Goal: Task Accomplishment & Management: Manage account settings

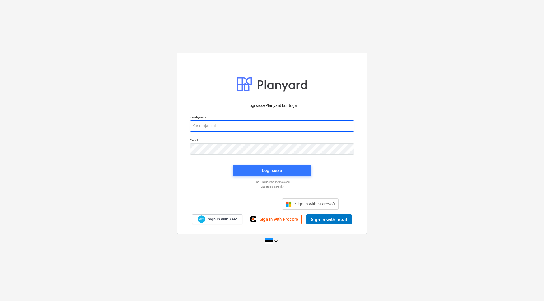
type input "[EMAIL_ADDRESS][DOMAIN_NAME]"
click at [275, 177] on div "Logi sisse" at bounding box center [271, 171] width 85 height 18
click at [277, 174] on div "Logi sisse" at bounding box center [272, 170] width 20 height 7
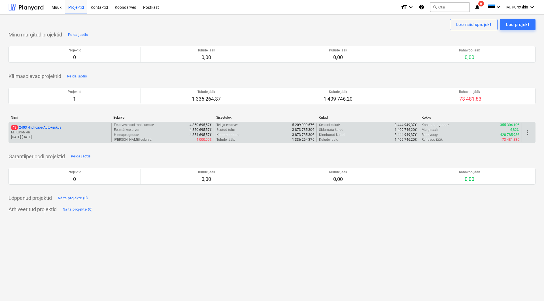
click at [55, 129] on p "43 2403 - Inchcape Autokeskus" at bounding box center [36, 127] width 50 height 5
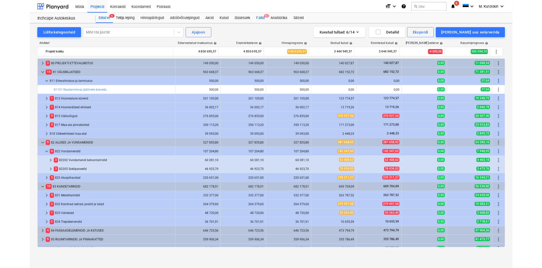
scroll to position [28, 0]
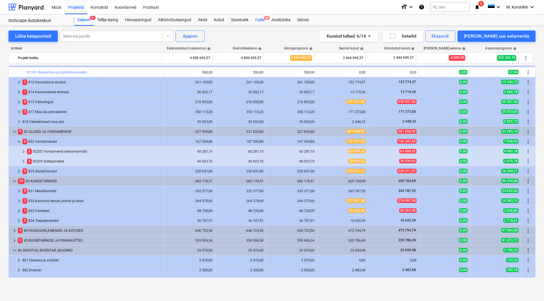
click at [257, 21] on div "Failid 9+" at bounding box center [260, 19] width 16 height 11
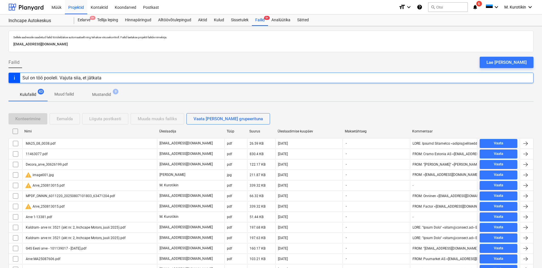
click at [105, 90] on span "Mustandid 9" at bounding box center [102, 94] width 42 height 10
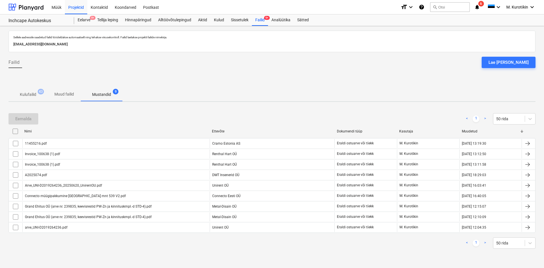
click at [28, 93] on p "Kulufailid" at bounding box center [28, 94] width 16 height 6
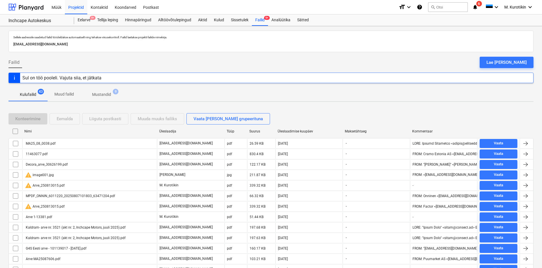
click at [305, 132] on div "Üleslaadimise kuupäev" at bounding box center [308, 131] width 63 height 4
checkbox input "false"
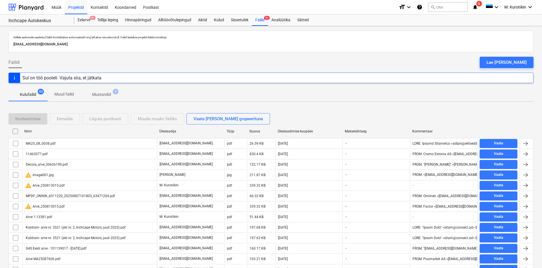
checkbox input "false"
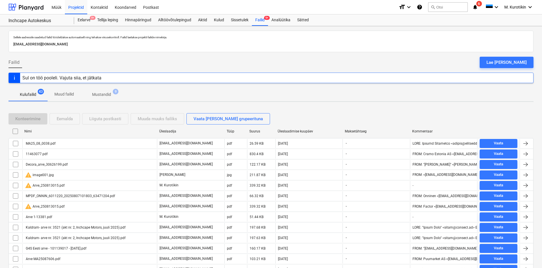
checkbox input "false"
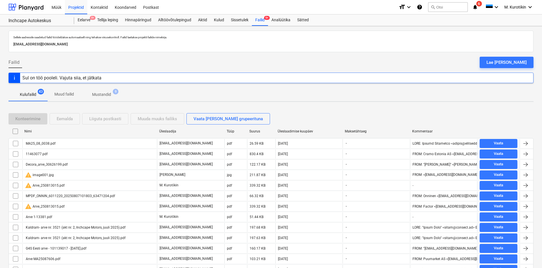
checkbox input "false"
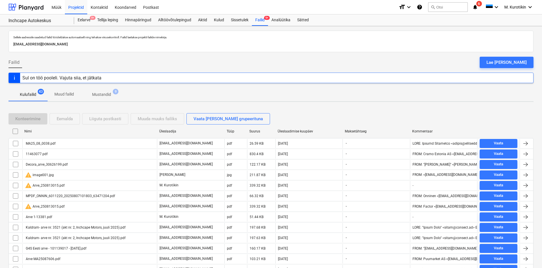
checkbox input "false"
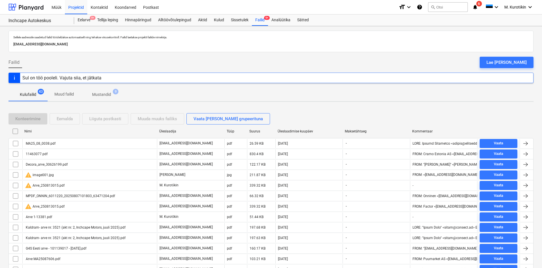
checkbox input "false"
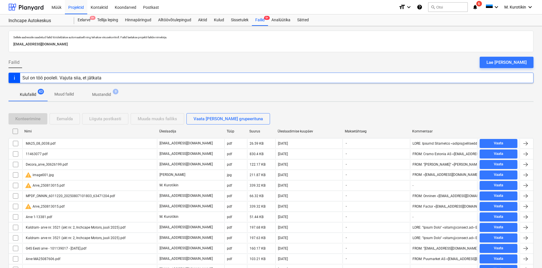
checkbox input "false"
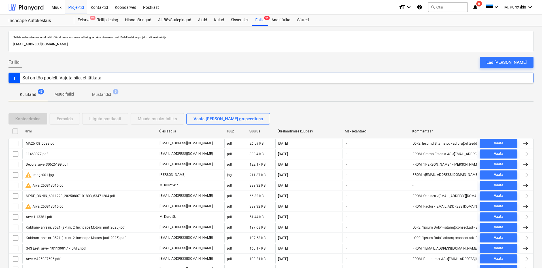
checkbox input "false"
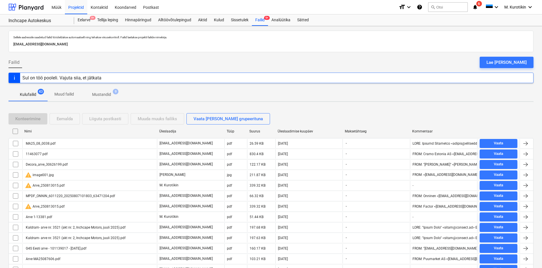
checkbox input "false"
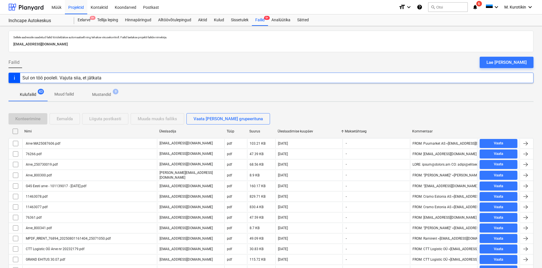
click at [305, 132] on div "Üleslaadimise kuupäev" at bounding box center [308, 131] width 63 height 4
checkbox input "false"
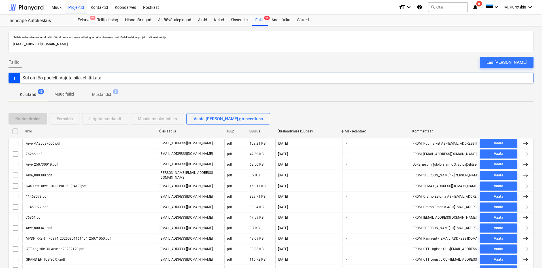
checkbox input "false"
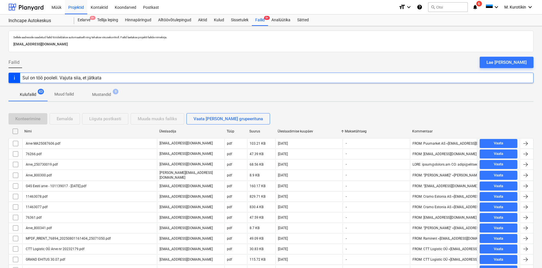
checkbox input "false"
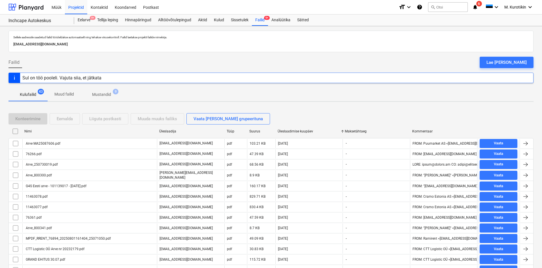
checkbox input "false"
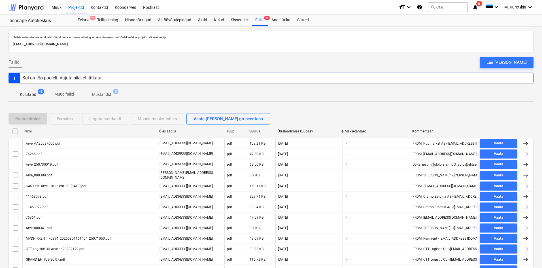
checkbox input "false"
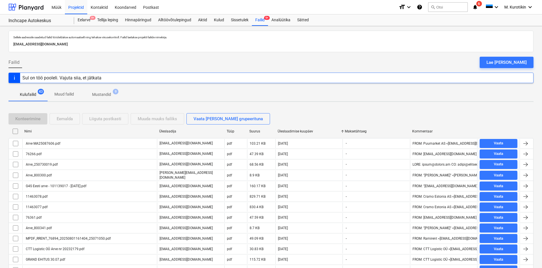
checkbox input "false"
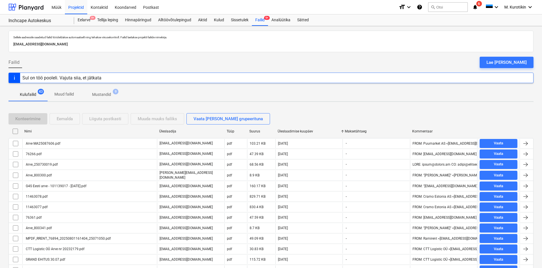
checkbox input "false"
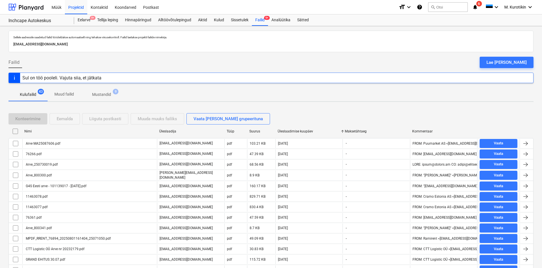
checkbox input "false"
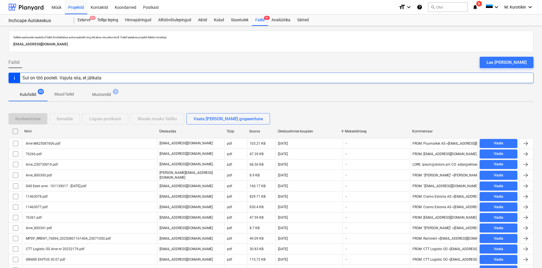
checkbox input "false"
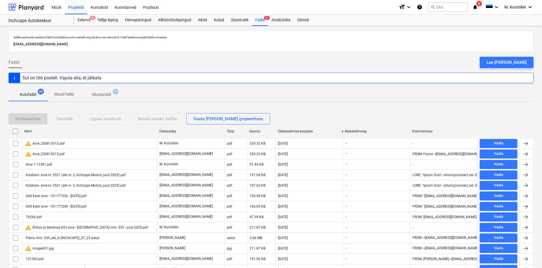
click at [305, 132] on div "Üleslaadimise kuupäev" at bounding box center [308, 131] width 63 height 4
checkbox input "false"
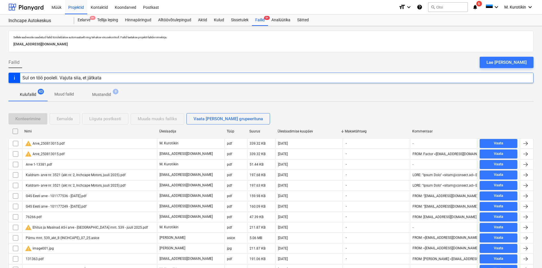
checkbox input "false"
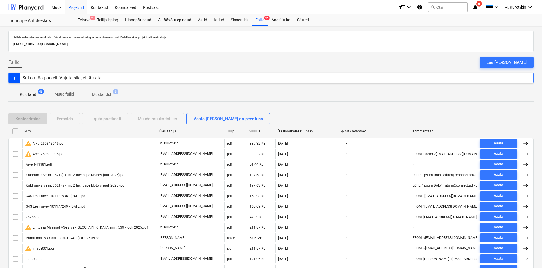
checkbox input "false"
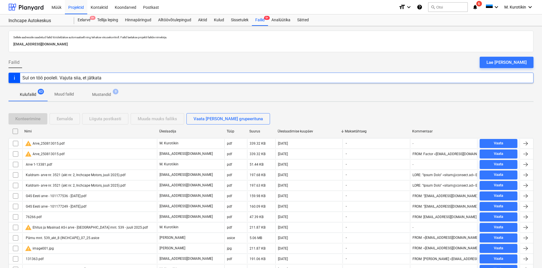
checkbox input "false"
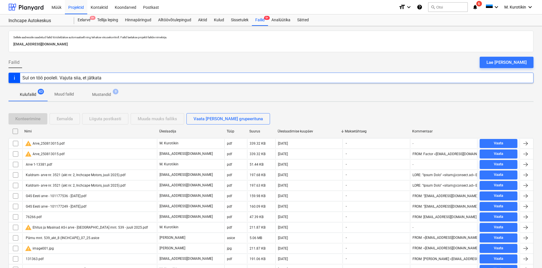
checkbox input "false"
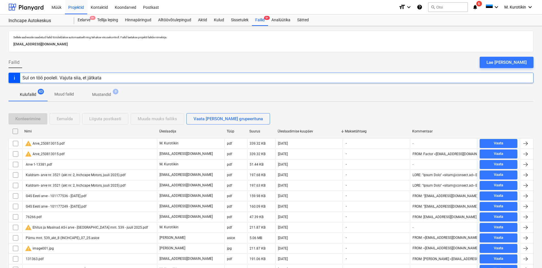
checkbox input "false"
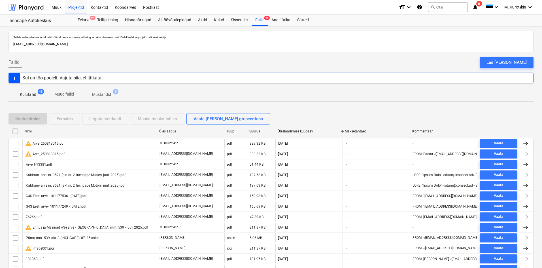
checkbox input "false"
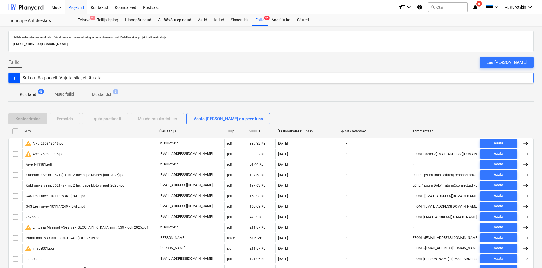
checkbox input "false"
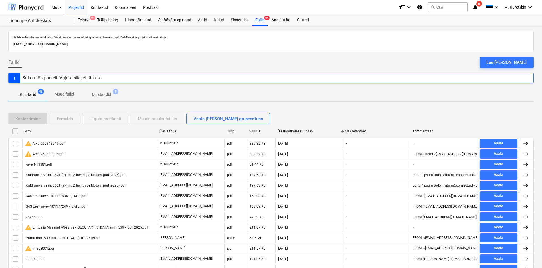
checkbox input "false"
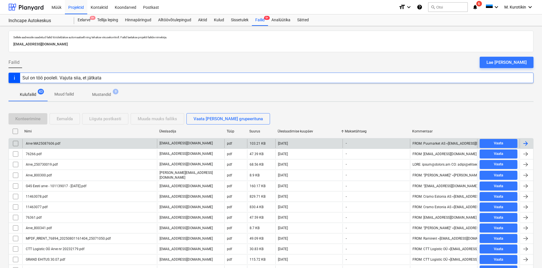
click at [37, 145] on div "Arve MA25087606.pdf" at bounding box center [42, 143] width 35 height 4
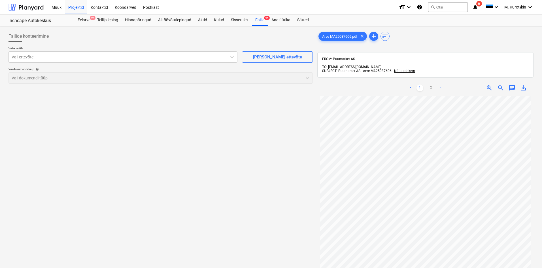
scroll to position [6, 0]
click at [103, 60] on div "Vali ettevõte" at bounding box center [118, 57] width 218 height 8
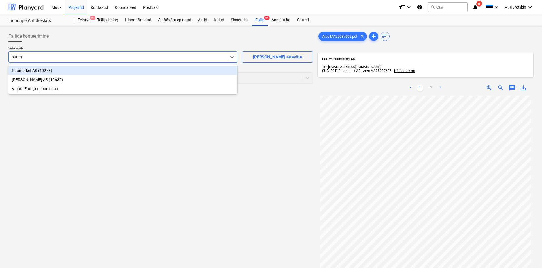
type input "puuma"
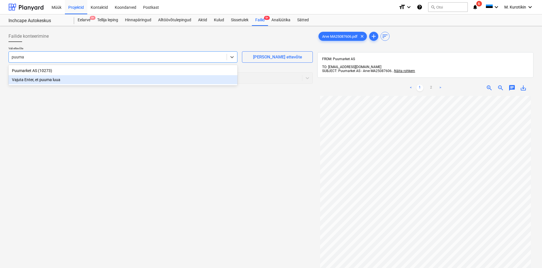
click at [76, 76] on div "Vajuta Enter, et puuma luua" at bounding box center [122, 79] width 229 height 9
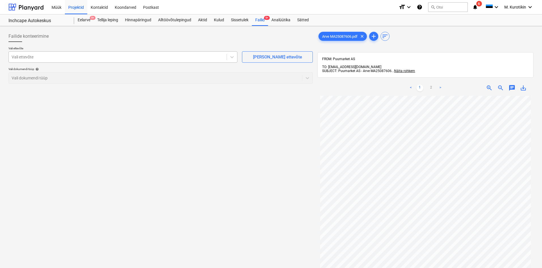
click at [81, 59] on div at bounding box center [118, 57] width 212 height 6
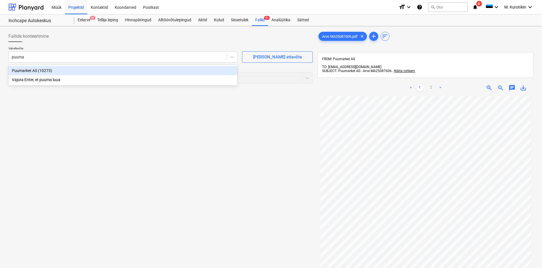
type input "puumar"
click at [117, 68] on div "Puumarket AS (10273)" at bounding box center [122, 70] width 229 height 9
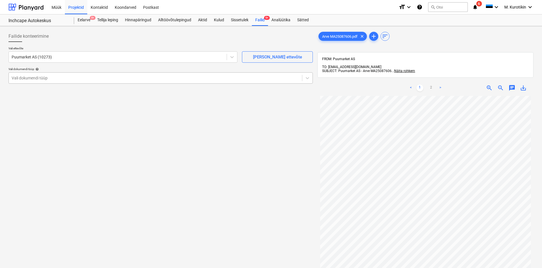
click at [251, 78] on div at bounding box center [155, 78] width 287 height 6
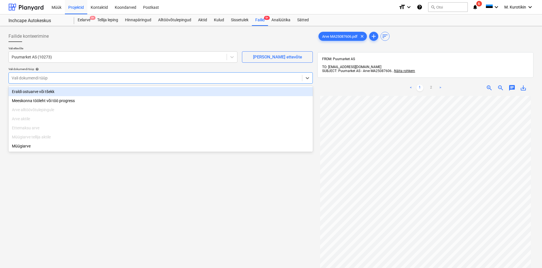
click at [235, 90] on div "Eraldi ostuarve või tšekk" at bounding box center [160, 91] width 304 height 9
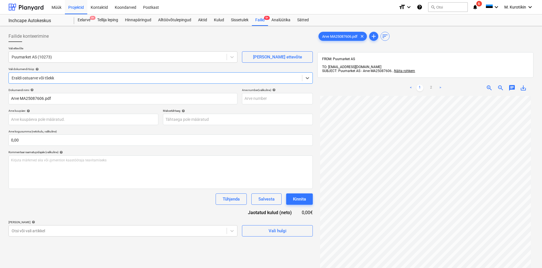
click at [524, 84] on span "save_alt" at bounding box center [522, 87] width 7 height 7
click at [254, 94] on input "text" at bounding box center [277, 98] width 71 height 11
paste input "MA25087606"
type input "MA25087606"
click at [256, 105] on div "Dokumendi nimi help Arve MA25087606.pdf Arve number (valikuline) help MA2508760…" at bounding box center [160, 162] width 304 height 148
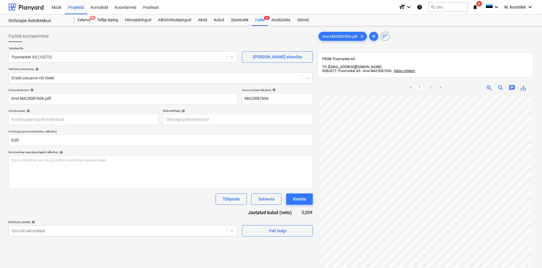
click at [432, 85] on link "2" at bounding box center [430, 87] width 7 height 7
click at [422, 84] on link "1" at bounding box center [419, 87] width 7 height 7
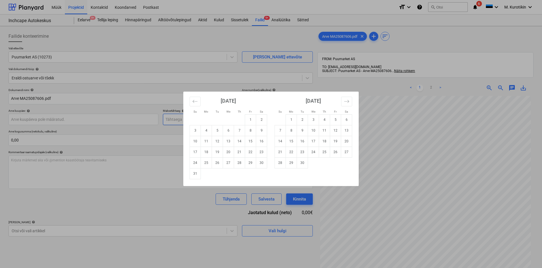
click at [220, 119] on body "Müük Projektid Kontaktid Koondarved Postkast format_size keyboard_arrow_down he…" at bounding box center [271, 134] width 542 height 268
click at [198, 163] on td "24" at bounding box center [195, 162] width 11 height 11
type input "[DATE]"
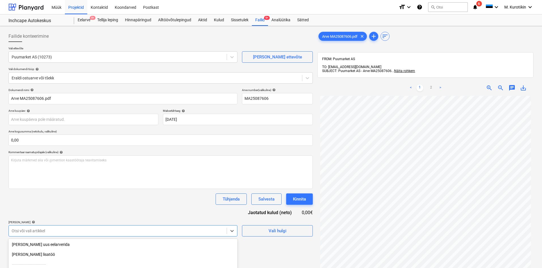
click at [104, 236] on body "Müük Projektid Kontaktid Koondarved Postkast format_size keyboard_arrow_down he…" at bounding box center [271, 134] width 542 height 268
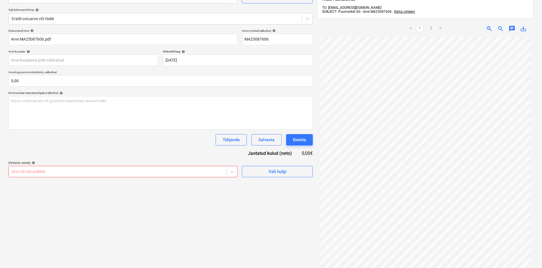
click at [144, 144] on div "Tühjenda Salvesta Kinnita" at bounding box center [160, 139] width 304 height 11
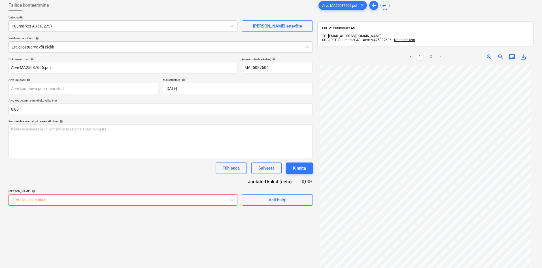
click at [183, 102] on p "Arve kogusumma (netokulu, valikuline)" at bounding box center [160, 101] width 304 height 5
click at [184, 100] on p "Arve kogusumma (netokulu, valikuline)" at bounding box center [160, 101] width 304 height 5
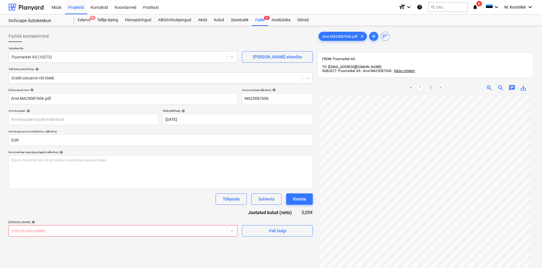
click at [122, 43] on div at bounding box center [160, 44] width 304 height 5
drag, startPoint x: 51, startPoint y: 36, endPoint x: 8, endPoint y: 35, distance: 43.0
click at [8, 35] on div "Failide konteerimine Vali ettevõte Puumarket AS (10273) [PERSON_NAME] uus ettev…" at bounding box center [160, 188] width 309 height 321
click at [9, 35] on span "Failide konteerimine" at bounding box center [28, 36] width 40 height 7
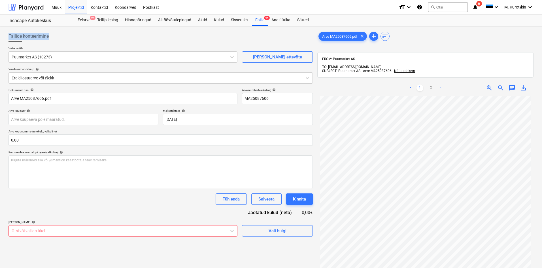
click at [9, 35] on span "Failide konteerimine" at bounding box center [28, 36] width 40 height 7
click at [29, 35] on span "Failide konteerimine" at bounding box center [28, 36] width 40 height 7
click at [55, 38] on div "Failide konteerimine" at bounding box center [160, 36] width 304 height 11
drag, startPoint x: 50, startPoint y: 38, endPoint x: 9, endPoint y: 35, distance: 41.1
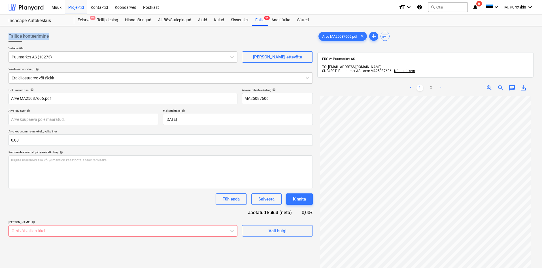
click at [9, 35] on div "Failide konteerimine" at bounding box center [160, 36] width 304 height 11
click at [12, 35] on span "Failide konteerimine" at bounding box center [28, 36] width 40 height 7
click at [11, 35] on span "Failide konteerimine" at bounding box center [28, 36] width 40 height 7
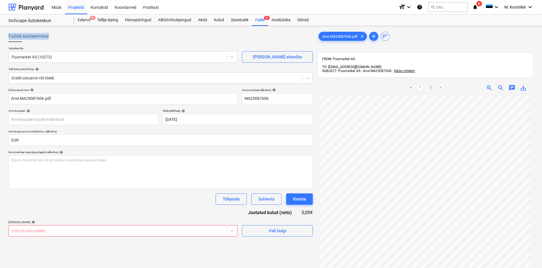
click at [57, 34] on div "Failide konteerimine" at bounding box center [160, 36] width 304 height 11
drag, startPoint x: 55, startPoint y: 37, endPoint x: 8, endPoint y: 36, distance: 47.0
click at [8, 36] on div "Failide konteerimine Vali ettevõte Puumarket AS (10273) [PERSON_NAME] uus ettev…" at bounding box center [160, 188] width 309 height 321
click at [38, 36] on span "Failide konteerimine" at bounding box center [28, 36] width 40 height 7
click at [46, 36] on span "Failide konteerimine" at bounding box center [28, 36] width 40 height 7
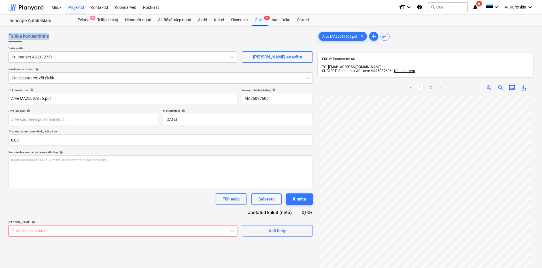
drag, startPoint x: 55, startPoint y: 36, endPoint x: 5, endPoint y: 33, distance: 50.5
click at [5, 33] on div "Failide konteerimine Vali ettevõte Puumarket AS (10273) [PERSON_NAME] uus ettev…" at bounding box center [271, 189] width 542 height 326
click at [45, 40] on div "Failide konteerimine" at bounding box center [160, 36] width 304 height 11
drag, startPoint x: 50, startPoint y: 38, endPoint x: 9, endPoint y: 36, distance: 40.8
click at [9, 36] on div "Failide konteerimine" at bounding box center [160, 36] width 304 height 11
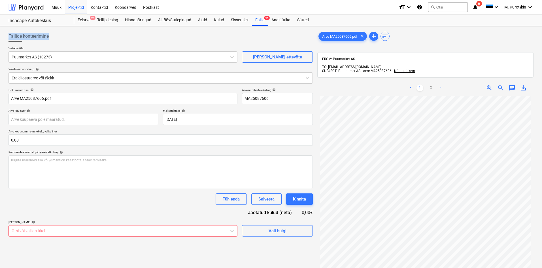
click at [65, 40] on div "Failide konteerimine" at bounding box center [160, 36] width 304 height 11
drag, startPoint x: 63, startPoint y: 37, endPoint x: 6, endPoint y: 37, distance: 56.9
click at [6, 37] on div "Failide konteerimine Vali ettevõte Puumarket AS (10273) [PERSON_NAME] uus ettev…" at bounding box center [271, 189] width 542 height 326
click at [57, 38] on div "Failide konteerimine" at bounding box center [160, 36] width 304 height 11
drag, startPoint x: 47, startPoint y: 37, endPoint x: 5, endPoint y: 36, distance: 41.4
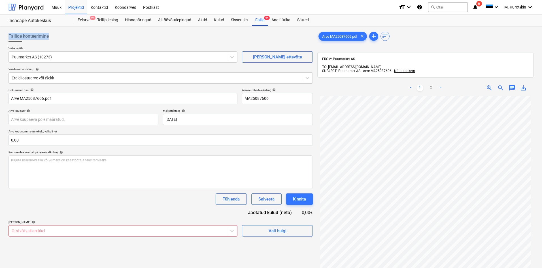
click at [5, 36] on div "Failide konteerimine Vali ettevõte Puumarket AS (10273) [PERSON_NAME] uus ettev…" at bounding box center [271, 189] width 542 height 326
click at [65, 38] on div "Failide konteerimine" at bounding box center [160, 36] width 304 height 11
drag, startPoint x: 62, startPoint y: 38, endPoint x: 8, endPoint y: 35, distance: 53.9
click at [8, 35] on div "Failide konteerimine" at bounding box center [160, 36] width 304 height 11
click at [60, 38] on div "Failide konteerimine" at bounding box center [160, 36] width 304 height 11
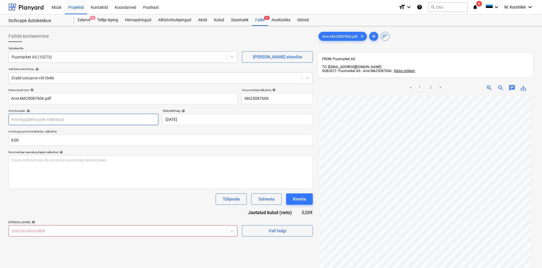
click at [94, 121] on body "Müük Projektid Kontaktid Koondarved Postkast format_size keyboard_arrow_down he…" at bounding box center [271, 134] width 542 height 268
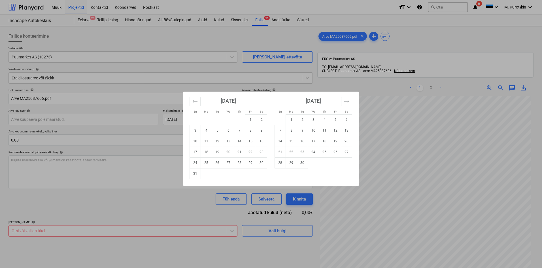
click at [106, 103] on div "Su Mo Tu We Th Fr Sa Su Mo Tu We Th Fr Sa [DATE] 1 2 3 4 5 6 7 8 9 10 11 12 13 …" at bounding box center [271, 134] width 542 height 268
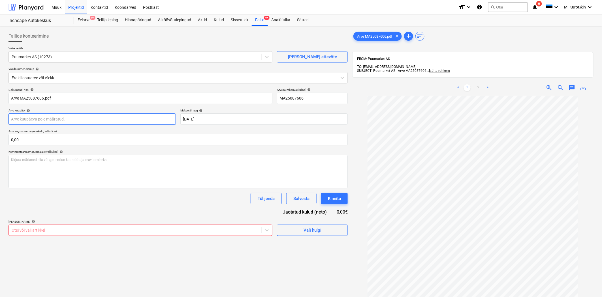
click at [88, 123] on body "Müük Projektid Kontaktid Koondarved Postkast format_size keyboard_arrow_down he…" at bounding box center [301, 148] width 602 height 297
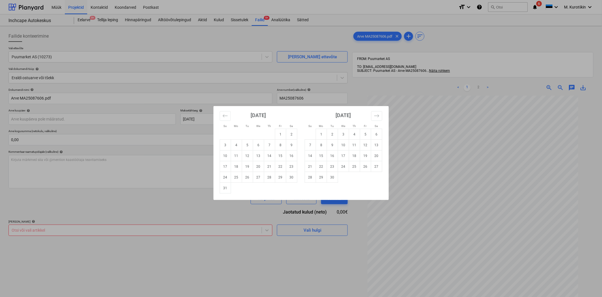
click at [110, 112] on div "Su Mo Tu We Th Fr Sa Su Mo Tu We Th Fr Sa [DATE] 1 2 3 4 5 6 7 8 9 10 11 12 13 …" at bounding box center [301, 148] width 602 height 297
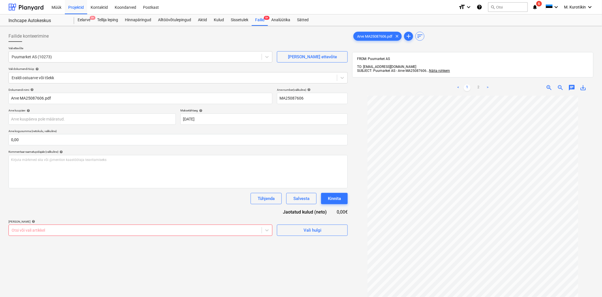
click at [156, 231] on body "Müük Projektid Kontaktid Koondarved Postkast format_size keyboard_arrow_down he…" at bounding box center [301, 148] width 602 height 297
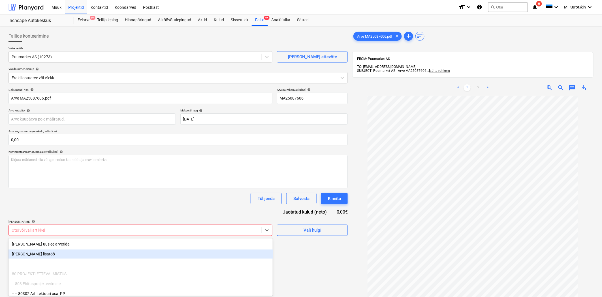
scroll to position [30, 0]
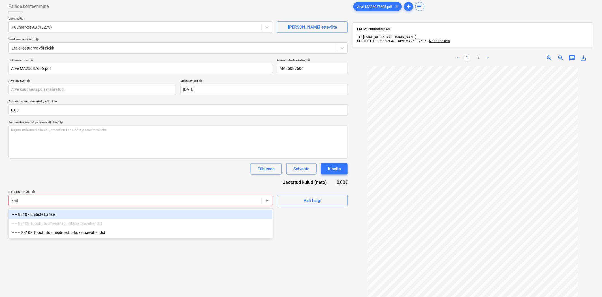
type input "kait"
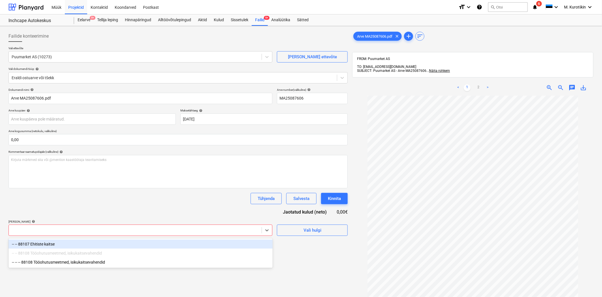
click at [161, 213] on div "Dokumendi nimi help Arve MA25087606.pdf Arve number (valikuline) help MA2508760…" at bounding box center [177, 162] width 339 height 148
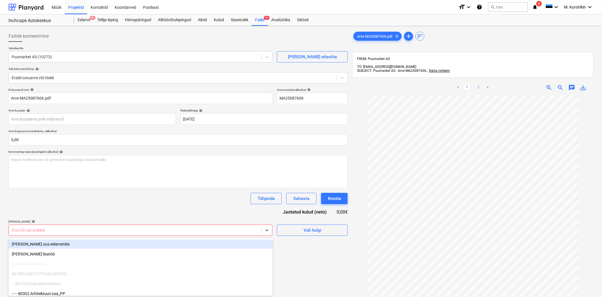
click at [145, 231] on body "Müük Projektid Kontaktid Koondarved Postkast format_size keyboard_arrow_down he…" at bounding box center [301, 148] width 602 height 297
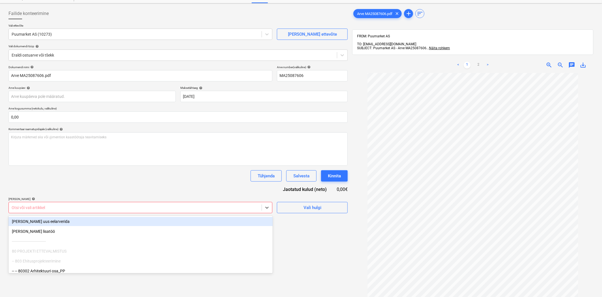
scroll to position [30, 0]
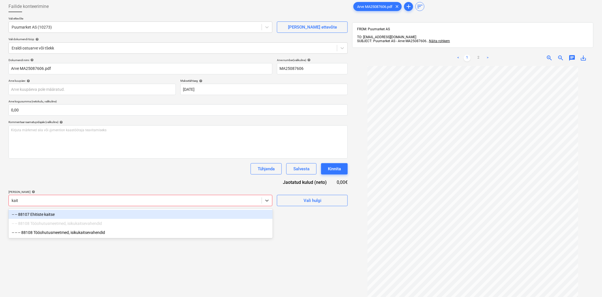
type input "kaits"
click at [146, 215] on div "-- -- 88107 Ehitiste kaitse" at bounding box center [140, 214] width 264 height 9
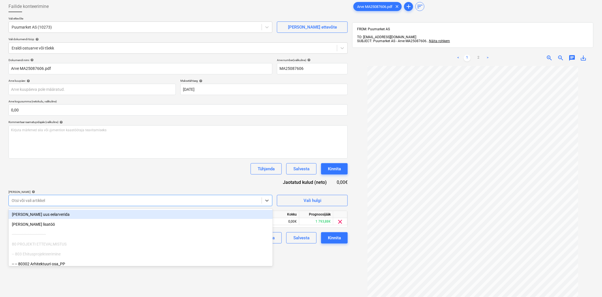
click at [172, 174] on div "Dokumendi nimi help Arve MA25087606.pdf Arve number (valikuline) help MA2508760…" at bounding box center [177, 150] width 339 height 185
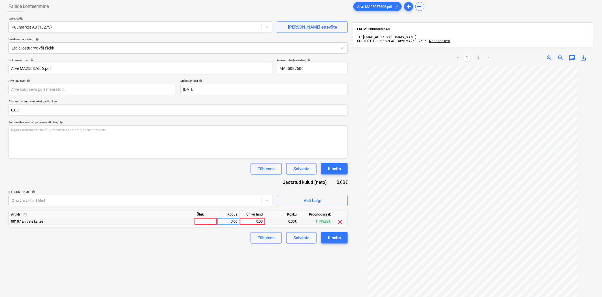
click at [253, 221] on div "0,00" at bounding box center [252, 221] width 21 height 7
type input "239,41"
click at [247, 281] on div "Failide konteerimine Vali ettevõte Puumarket AS (10273) [PERSON_NAME] uus ettev…" at bounding box center [178, 172] width 344 height 347
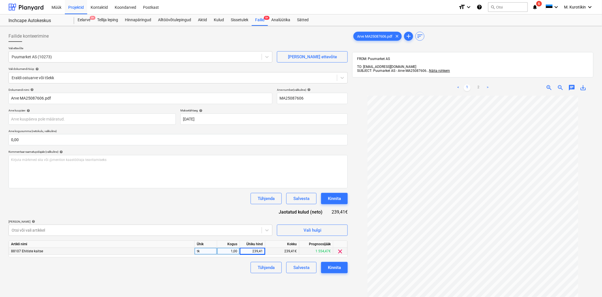
click at [166, 207] on div "Dokumendi nimi help Arve MA25087606.pdf Arve number (valikuline) help MA2508760…" at bounding box center [177, 180] width 339 height 185
click at [342, 272] on button "Kinnita" at bounding box center [334, 267] width 27 height 11
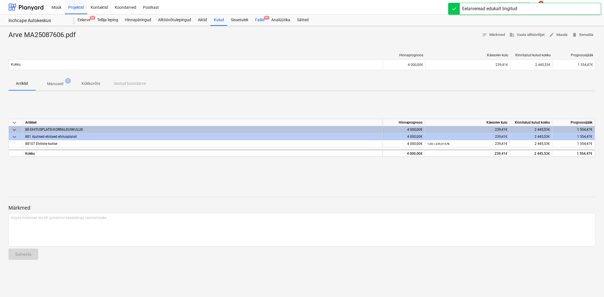
click at [260, 22] on div "Failid 9+" at bounding box center [260, 19] width 16 height 11
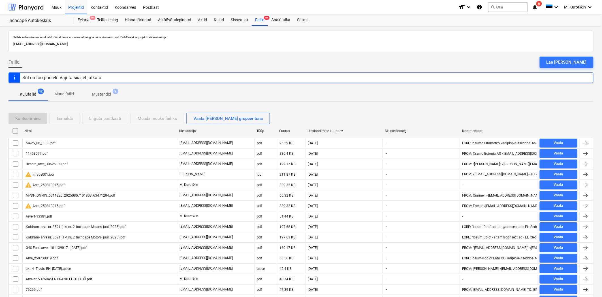
click at [321, 127] on div "Üleslaadimise kuupäev" at bounding box center [343, 131] width 77 height 9
checkbox input "false"
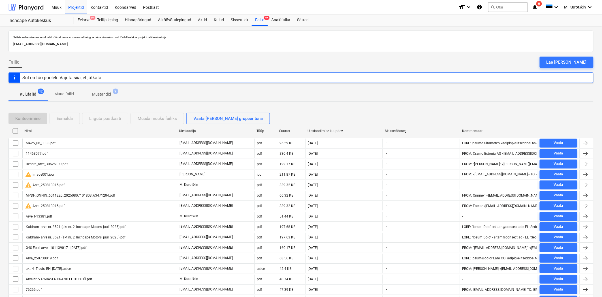
checkbox input "false"
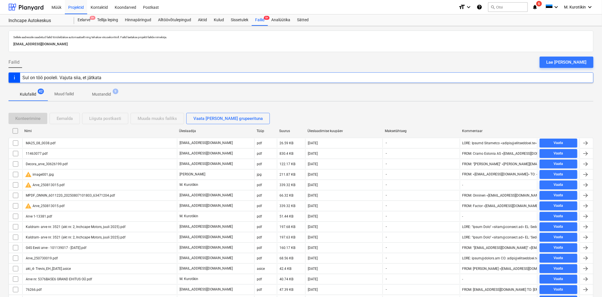
checkbox input "false"
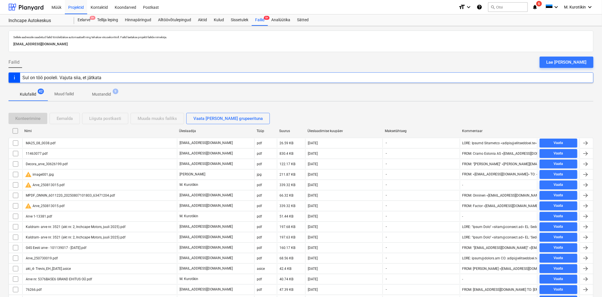
checkbox input "false"
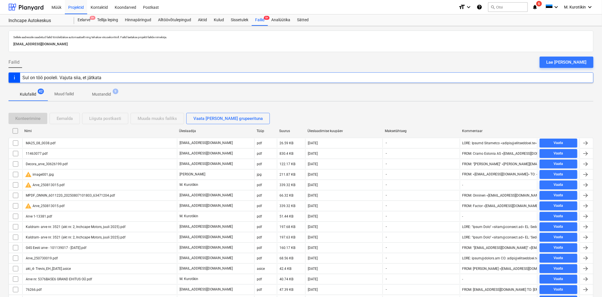
checkbox input "false"
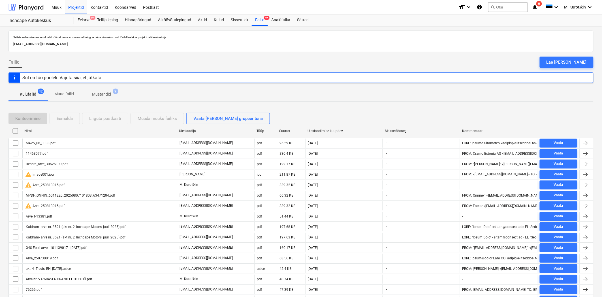
checkbox input "false"
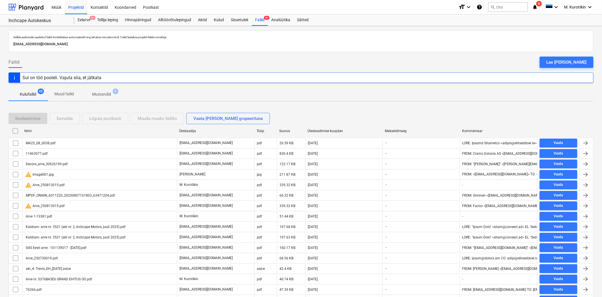
checkbox input "false"
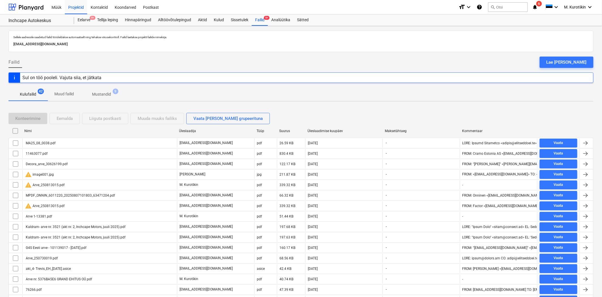
checkbox input "false"
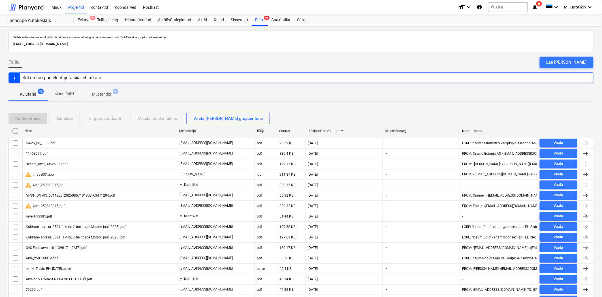
checkbox input "false"
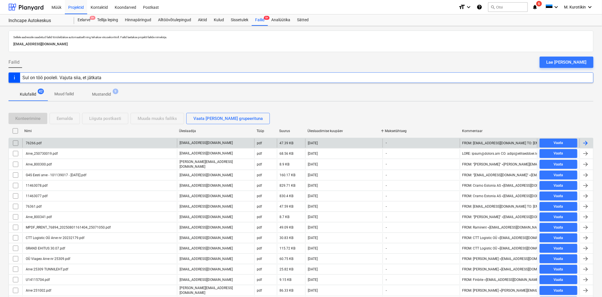
click at [97, 143] on div "76266.pdf" at bounding box center [99, 143] width 155 height 9
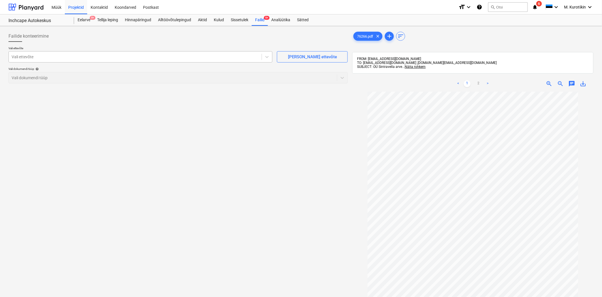
click at [93, 55] on div at bounding box center [135, 57] width 247 height 6
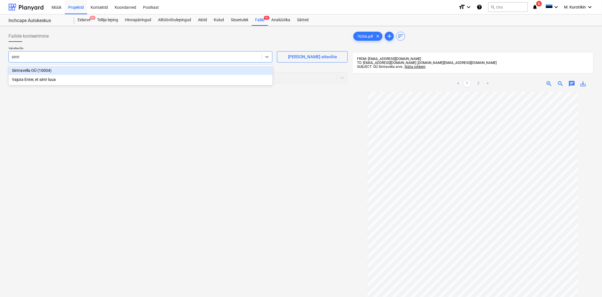
type input "sintra"
click at [92, 71] on div "Sintravella OÜ (10004)" at bounding box center [140, 70] width 264 height 9
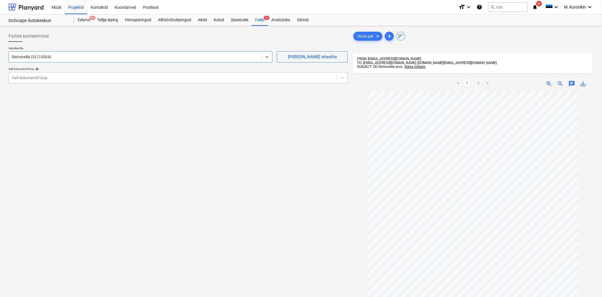
click at [253, 78] on div at bounding box center [173, 78] width 322 height 6
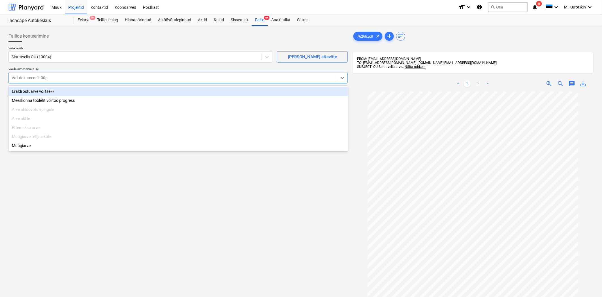
click at [226, 86] on div "Eraldi ostuarve või tšekk Meeskonna tööleht või töö progress Arve alltöövõtulep…" at bounding box center [177, 119] width 339 height 66
click at [236, 86] on div "Eraldi ostuarve või tšekk Meeskonna tööleht või töö progress Arve alltöövõtulep…" at bounding box center [177, 119] width 339 height 66
click at [238, 89] on div "Eraldi ostuarve või tšekk" at bounding box center [177, 91] width 339 height 9
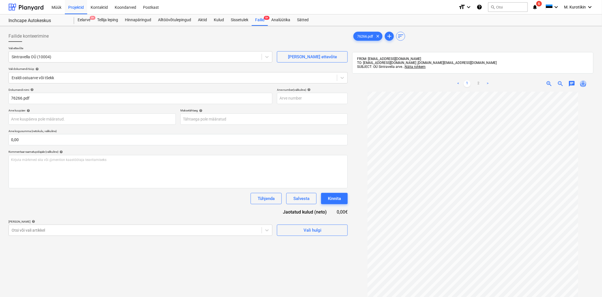
click at [543, 86] on span "save_alt" at bounding box center [583, 83] width 7 height 7
click at [543, 85] on span "save_alt" at bounding box center [583, 83] width 7 height 7
click at [300, 92] on p "Arve number (valikuline) help" at bounding box center [312, 90] width 71 height 5
click at [301, 97] on input "text" at bounding box center [312, 98] width 71 height 11
paste input "76266"
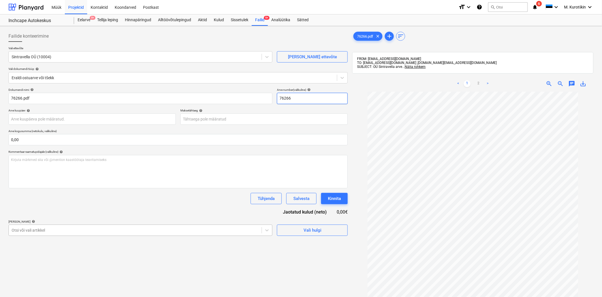
type input "76266"
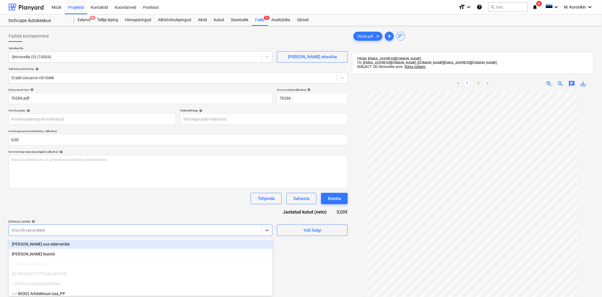
click at [161, 234] on body "Müük Projektid Kontaktid Koondarved Postkast format_size keyboard_arrow_down he…" at bounding box center [301, 148] width 602 height 297
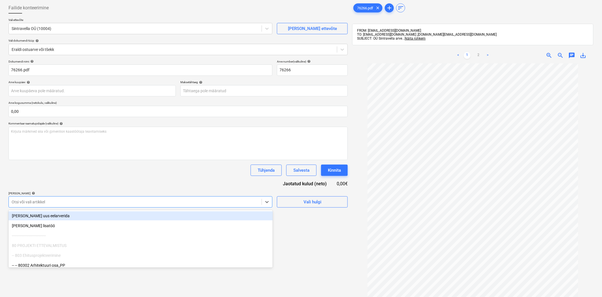
scroll to position [30, 0]
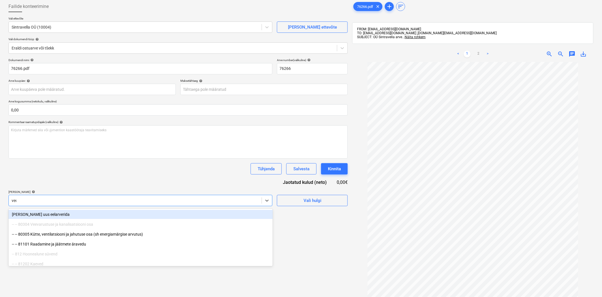
type input "vedu"
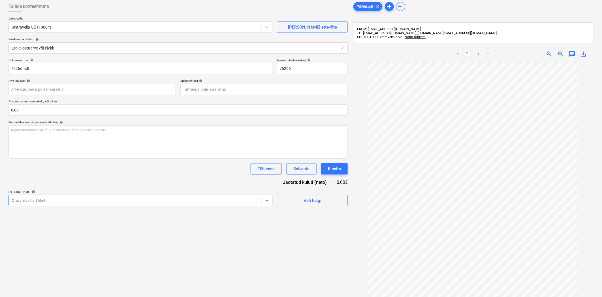
click at [85, 204] on div "Otsi või vali artikkel" at bounding box center [135, 201] width 253 height 8
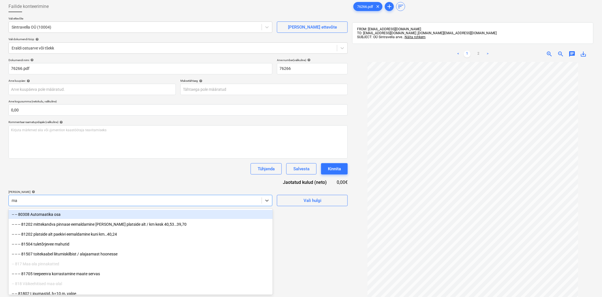
type input "m"
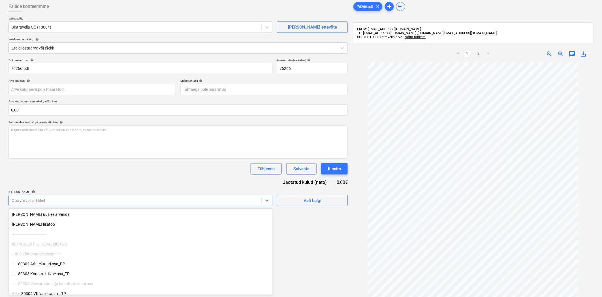
type input "s"
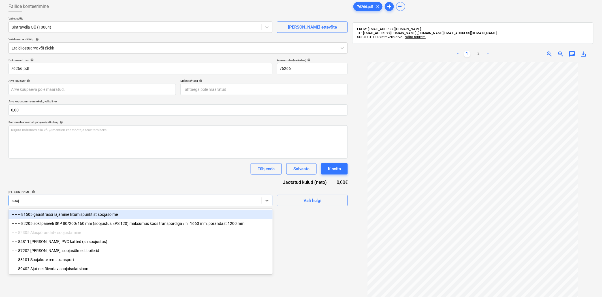
type input "sooja"
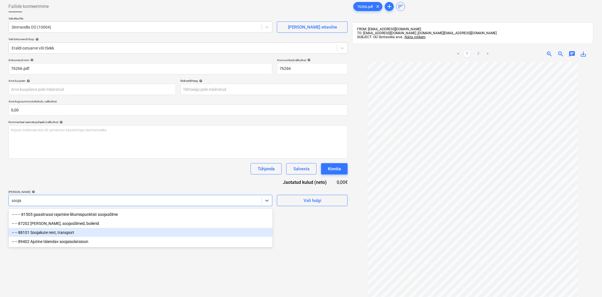
click at [76, 229] on div "-- -- 88101 Soojakute rent, transport" at bounding box center [140, 232] width 264 height 9
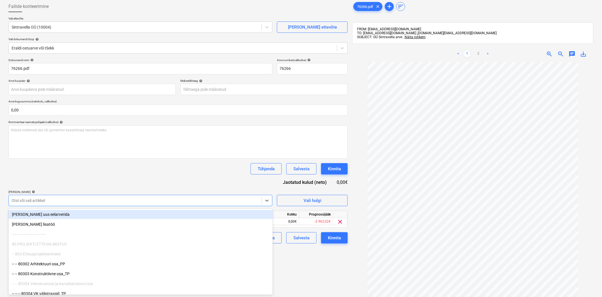
click at [91, 186] on div "Dokumendi nimi help 76266.pdf Arve number (valikuline) help 76266 Arve kuupäev …" at bounding box center [177, 150] width 339 height 185
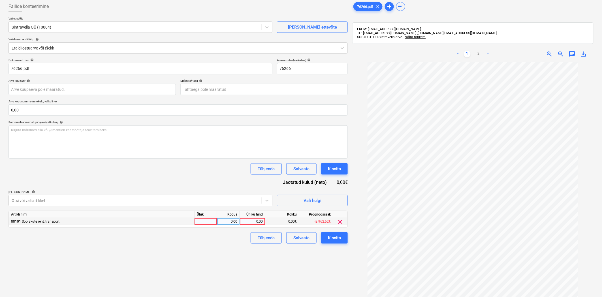
click at [253, 222] on div "0,00" at bounding box center [252, 221] width 21 height 7
click at [253, 222] on input at bounding box center [252, 221] width 25 height 7
type input "200,97"
click at [217, 273] on div "Failide konteerimine Vali ettevõte Sintravella OÜ (10004) [PERSON_NAME] uus ett…" at bounding box center [178, 172] width 344 height 347
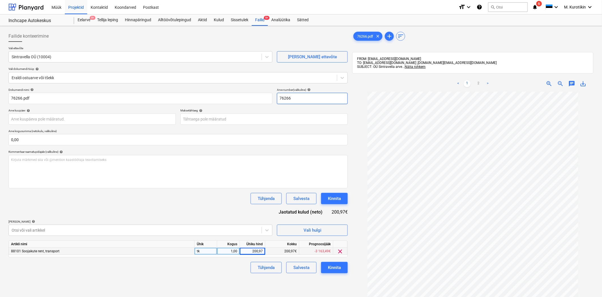
click at [299, 99] on input "76266" at bounding box center [312, 98] width 71 height 11
click at [248, 114] on body "Müük Projektid Kontaktid Koondarved Postkast format_size keyboard_arrow_down he…" at bounding box center [301, 148] width 602 height 297
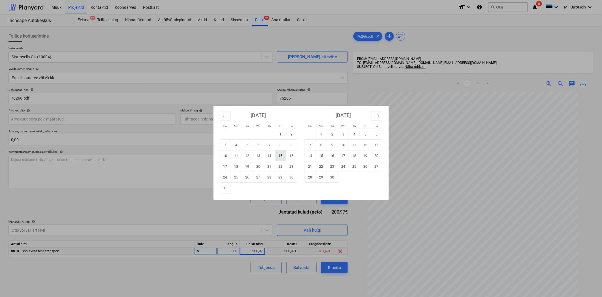
click at [279, 156] on td "15" at bounding box center [280, 156] width 11 height 11
type input "[DATE]"
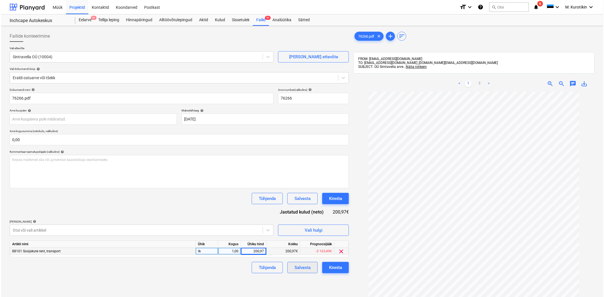
scroll to position [81, 0]
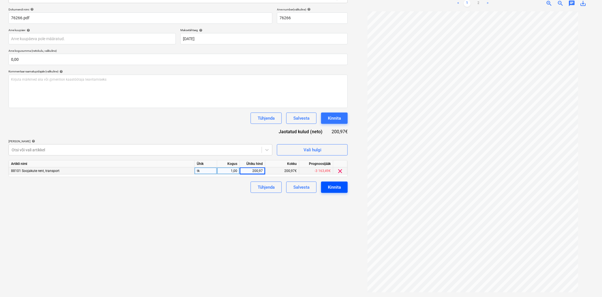
click at [340, 189] on div "Kinnita" at bounding box center [334, 187] width 13 height 7
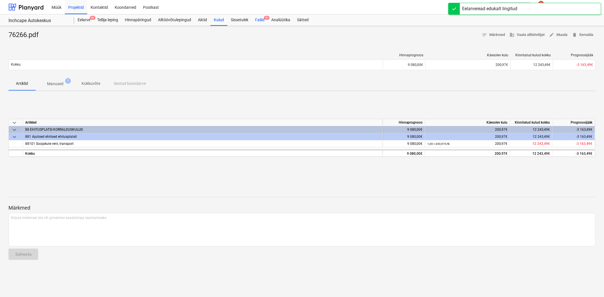
click at [262, 21] on div "Failid 9+" at bounding box center [260, 19] width 16 height 11
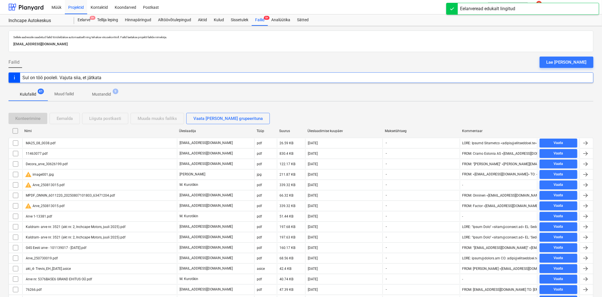
click at [323, 132] on div "Üleslaadimise kuupäev" at bounding box center [343, 131] width 73 height 4
checkbox input "false"
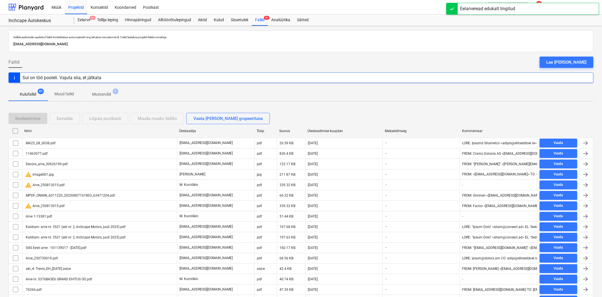
checkbox input "false"
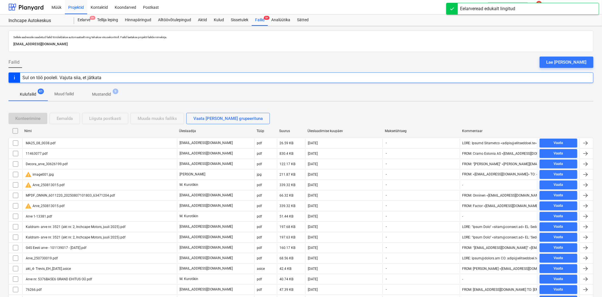
checkbox input "false"
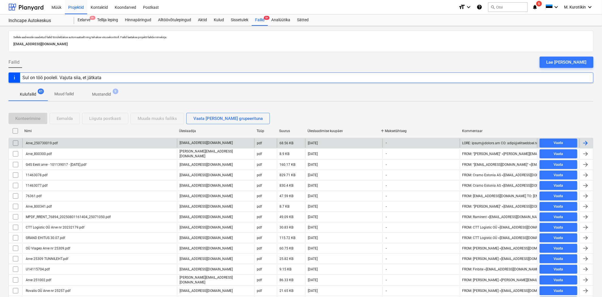
click at [48, 142] on div "Arve_250730019.pdf" at bounding box center [41, 143] width 33 height 4
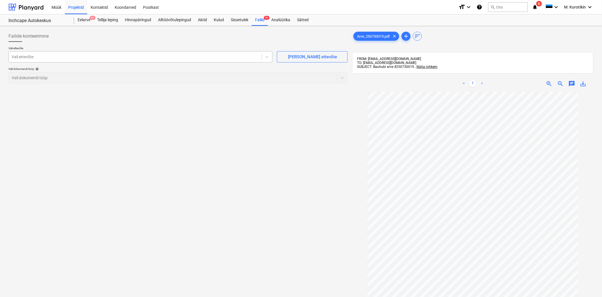
click at [149, 55] on div at bounding box center [135, 57] width 247 height 6
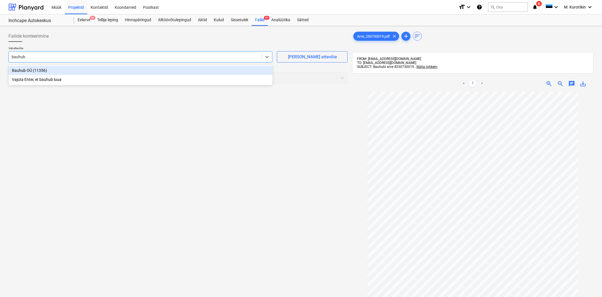
click at [138, 72] on div "Bauhub OÜ (11356)" at bounding box center [140, 70] width 264 height 9
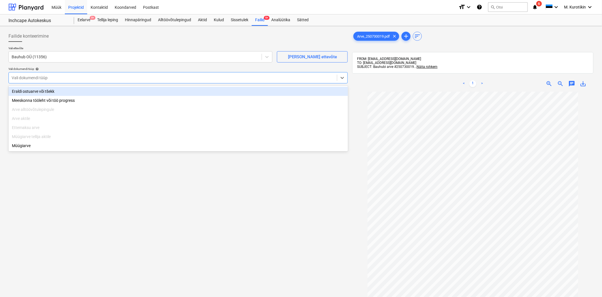
click at [137, 76] on div at bounding box center [173, 78] width 322 height 6
click at [125, 91] on div "Eraldi ostuarve või tšekk" at bounding box center [177, 91] width 339 height 9
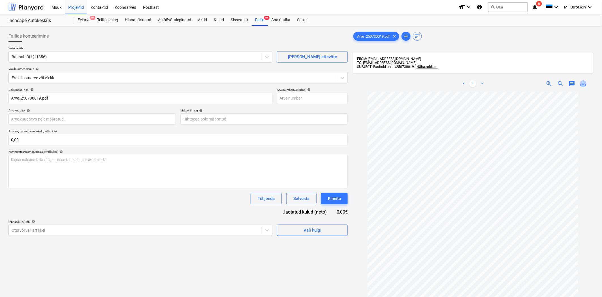
click at [543, 84] on span "save_alt" at bounding box center [583, 83] width 7 height 7
click at [293, 100] on input "text" at bounding box center [312, 98] width 71 height 11
paste input "250730019"
click at [246, 120] on body "Müük Projektid Kontaktid Koondarved Postkast format_size keyboard_arrow_down he…" at bounding box center [301, 148] width 602 height 297
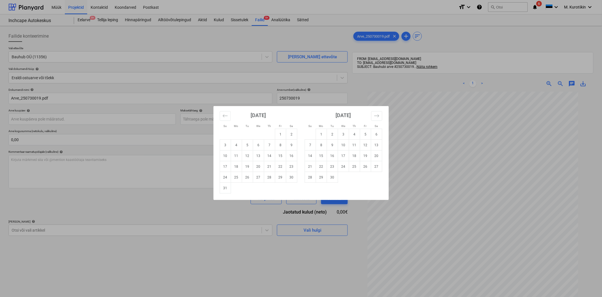
click at [259, 85] on div "Su Mo Tu We Th Fr Sa Su Mo Tu We Th Fr Sa [DATE] 1 2 3 4 5 6 7 8 9 10 11 12 13 …" at bounding box center [301, 148] width 602 height 297
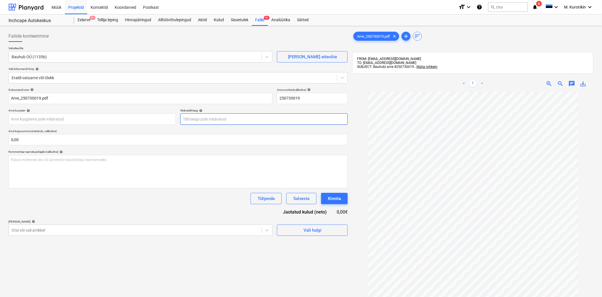
click at [263, 119] on body "Müük Projektid Kontaktid Koondarved Postkast format_size keyboard_arrow_down he…" at bounding box center [301, 148] width 602 height 297
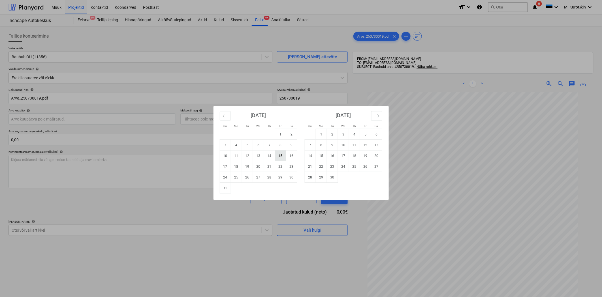
click at [280, 157] on td "15" at bounding box center [280, 156] width 11 height 11
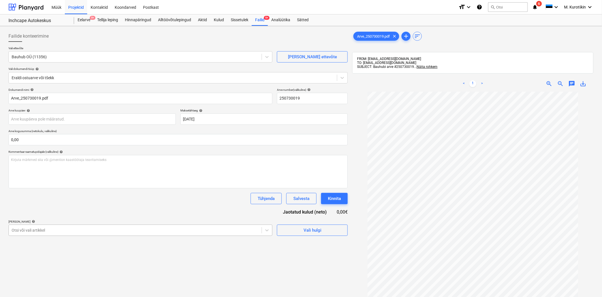
click at [149, 235] on body "Müük Projektid Kontaktid Koondarved Postkast format_size keyboard_arrow_down he…" at bounding box center [301, 148] width 602 height 297
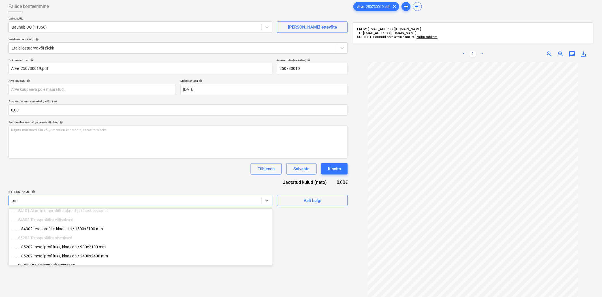
scroll to position [103, 0]
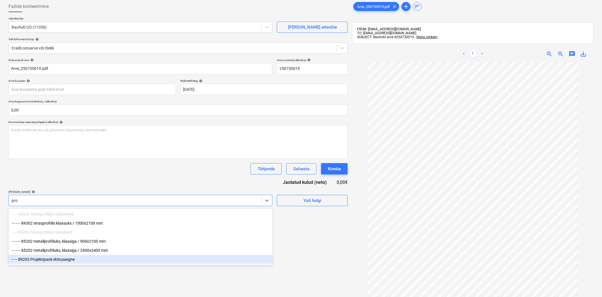
click at [103, 256] on div "-- -- 89203 Projektipank ehitusaegne" at bounding box center [140, 259] width 264 height 9
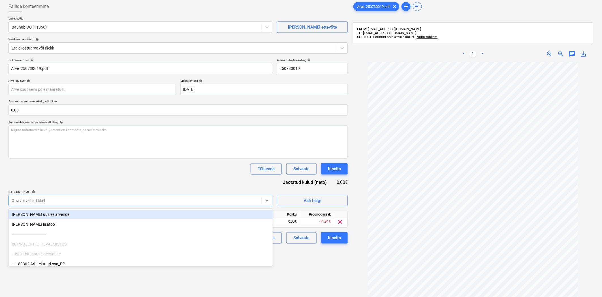
click at [120, 187] on div "Dokumendi nimi help Arve_250730019.pdf Arve number (valikuline) help 250730019 …" at bounding box center [177, 150] width 339 height 185
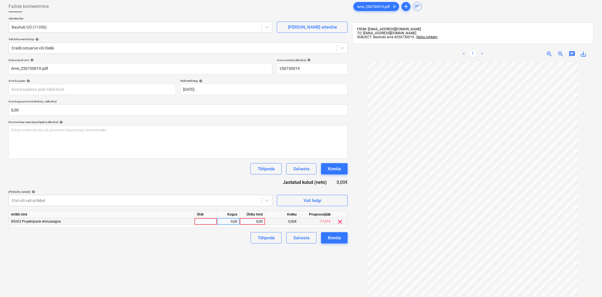
click at [250, 220] on div "0,00" at bounding box center [252, 221] width 21 height 7
click at [250, 220] on input at bounding box center [252, 221] width 25 height 7
click at [217, 264] on div "Failide konteerimine Vali ettevõte Bauhub OÜ (11356) [PERSON_NAME] uus ettevõte…" at bounding box center [178, 172] width 344 height 347
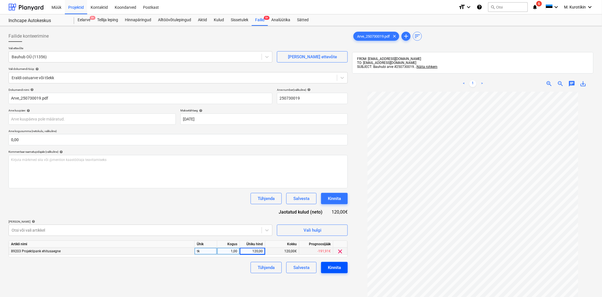
click at [340, 268] on div "Kinnita" at bounding box center [334, 267] width 13 height 7
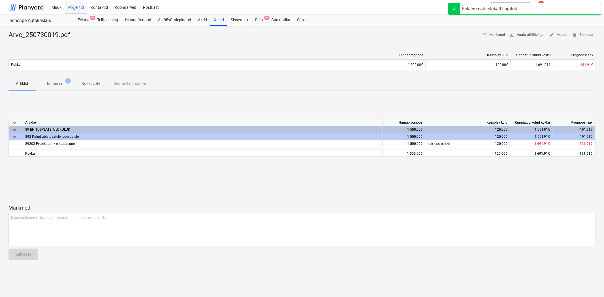
click at [264, 21] on div "Failid 9+" at bounding box center [260, 19] width 16 height 11
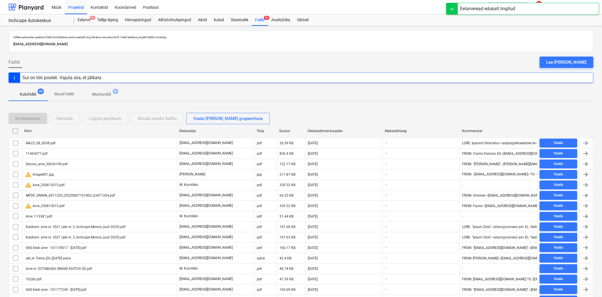
click at [337, 130] on div "Üleslaadimise kuupäev" at bounding box center [343, 131] width 73 height 4
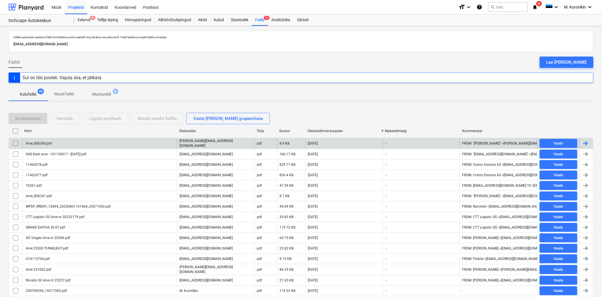
click at [130, 146] on div "Arve_800300.pdf" at bounding box center [99, 144] width 155 height 10
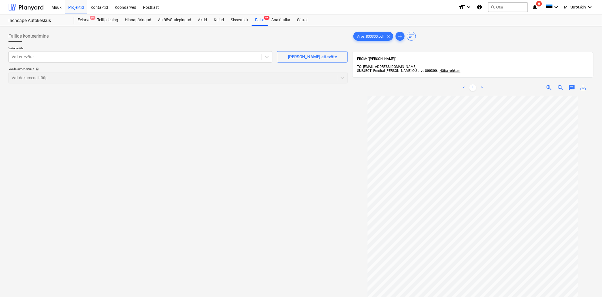
click at [543, 84] on span "save_alt" at bounding box center [583, 87] width 7 height 7
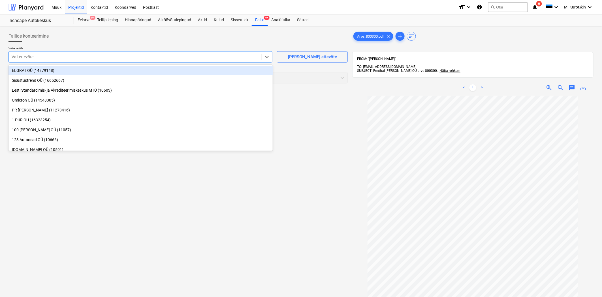
click at [176, 58] on div at bounding box center [135, 57] width 247 height 6
click at [154, 58] on div at bounding box center [135, 57] width 247 height 6
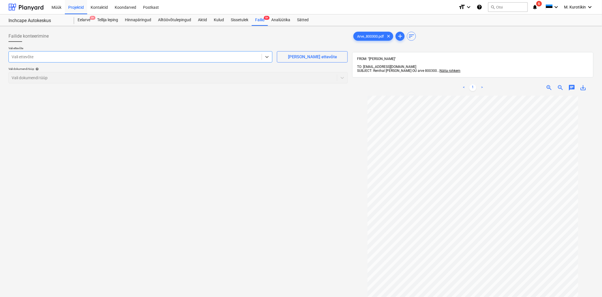
scroll to position [18, 0]
click at [85, 58] on div at bounding box center [135, 57] width 247 height 6
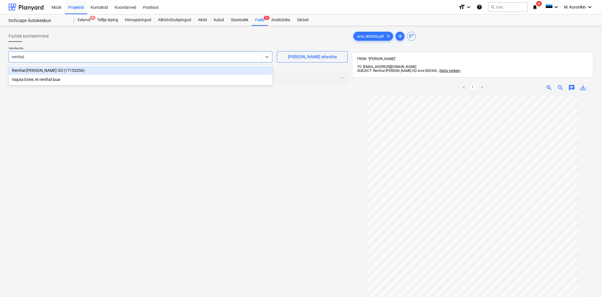
click at [81, 67] on div "Renthal [PERSON_NAME] OÜ (17152056)" at bounding box center [140, 70] width 264 height 9
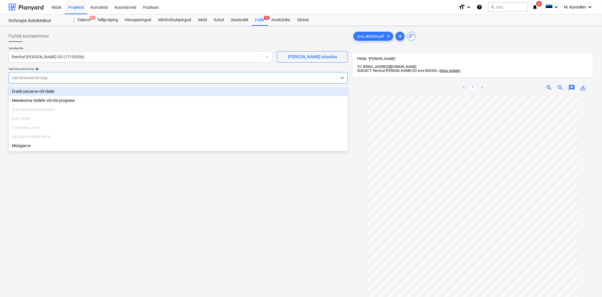
click at [168, 72] on div "Vali dokumendi tüüp" at bounding box center [177, 77] width 339 height 11
click at [158, 92] on div "Eraldi ostuarve või tšekk" at bounding box center [177, 91] width 339 height 9
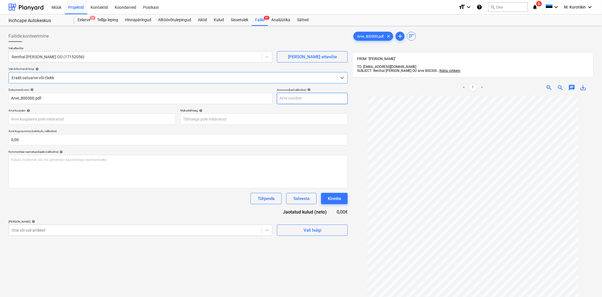
click at [312, 101] on input "text" at bounding box center [312, 98] width 71 height 11
paste input "800300"
click at [315, 114] on body "Müük Projektid Kontaktid Koondarved Postkast format_size keyboard_arrow_down he…" at bounding box center [301, 148] width 602 height 297
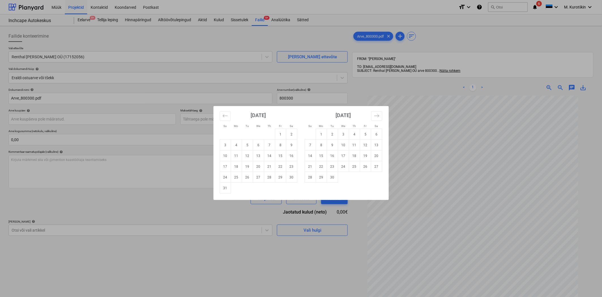
click at [256, 44] on div "Su Mo Tu We Th Fr Sa Su Mo Tu We Th Fr Sa [DATE] 1 2 3 4 5 6 7 8 9 10 11 12 13 …" at bounding box center [301, 148] width 602 height 297
